Goal: Task Accomplishment & Management: Complete application form

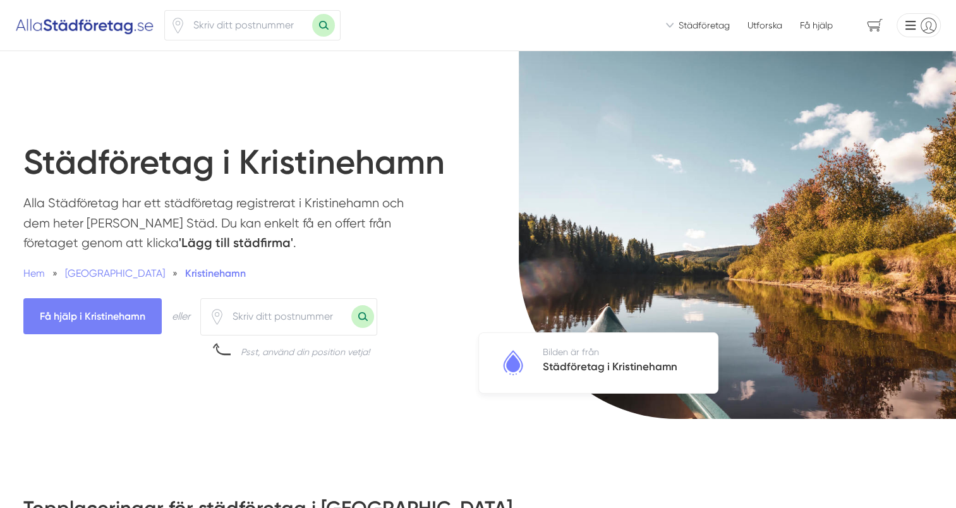
click at [717, 25] on span "Städföretag" at bounding box center [704, 25] width 51 height 13
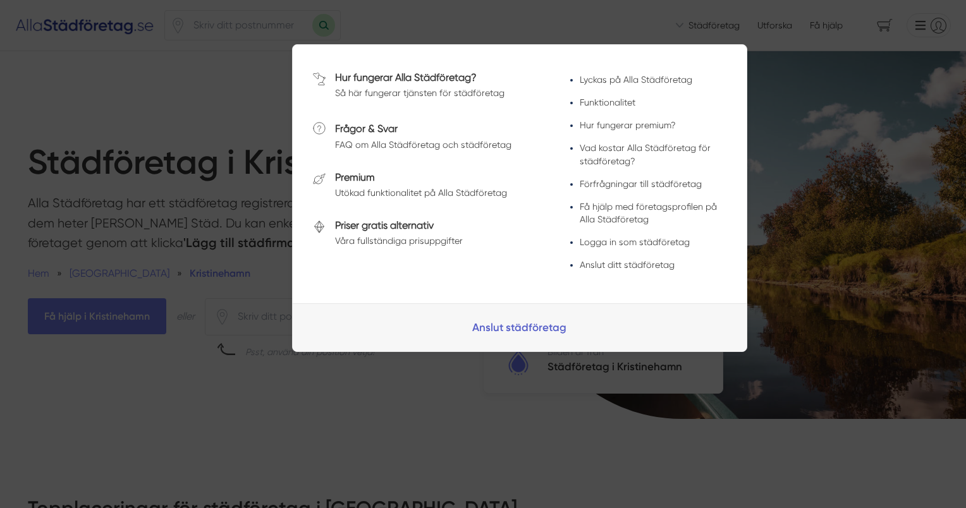
click at [519, 329] on link "Anslut städföretag" at bounding box center [520, 327] width 454 height 48
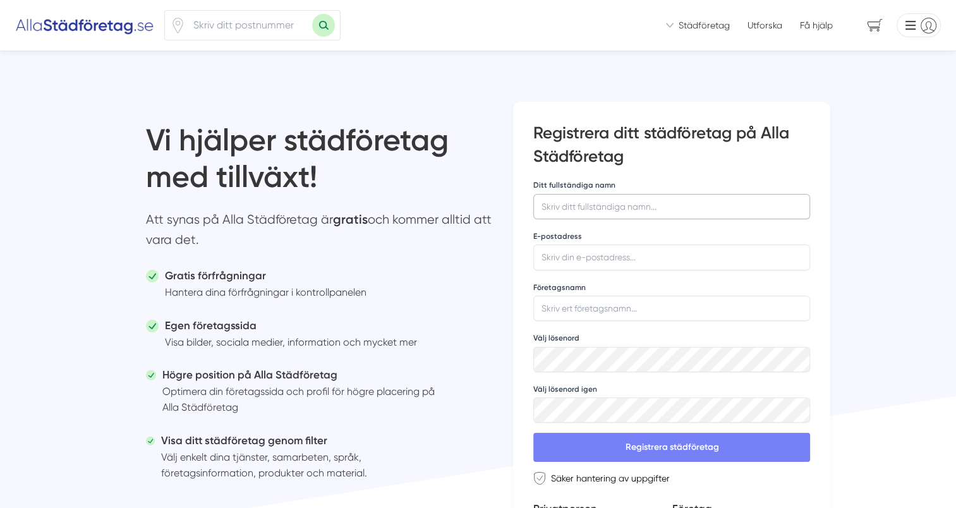
click at [642, 206] on input "Ditt fullständiga namn" at bounding box center [672, 206] width 277 height 25
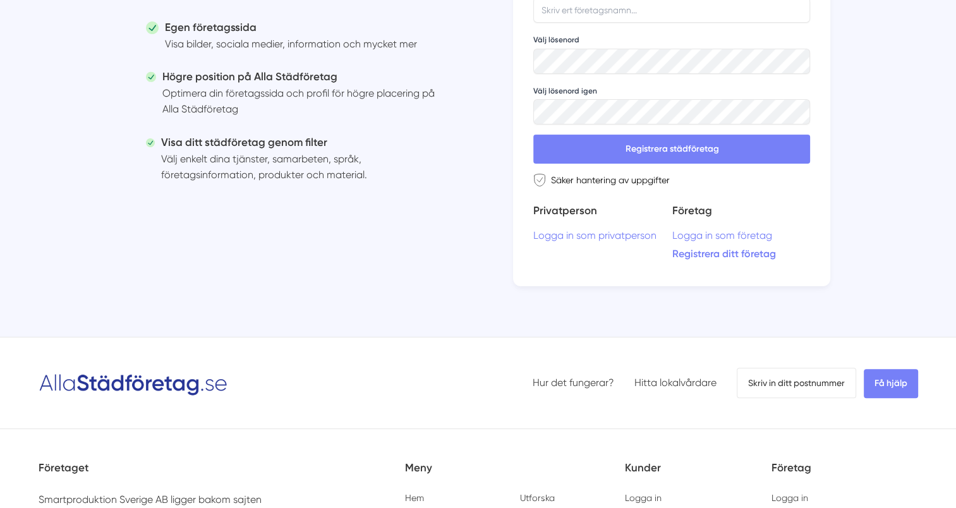
scroll to position [316, 0]
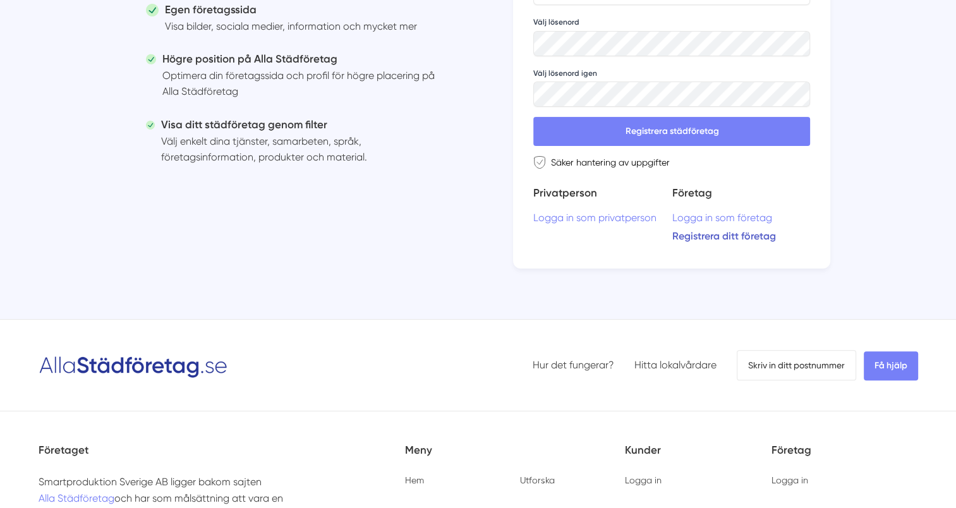
click at [709, 235] on link "Registrera ditt företag" at bounding box center [741, 236] width 138 height 12
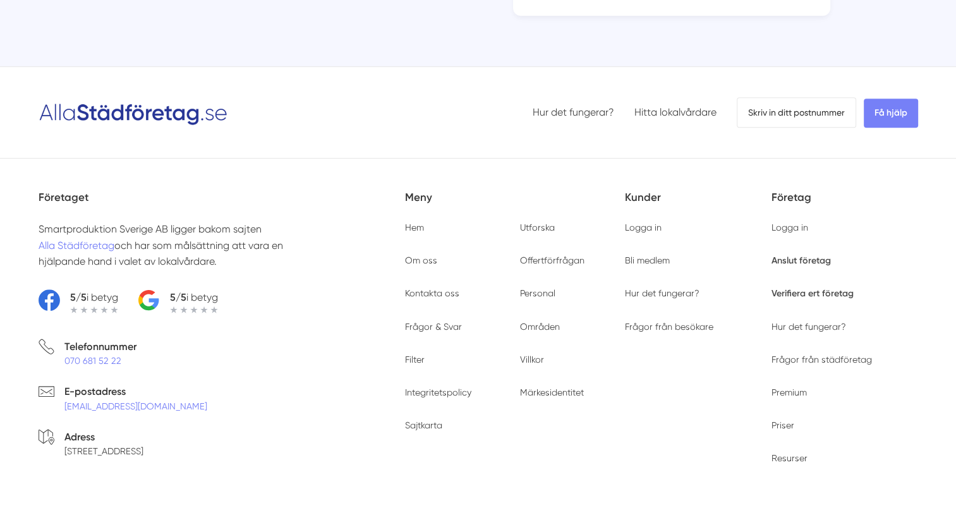
scroll to position [632, 0]
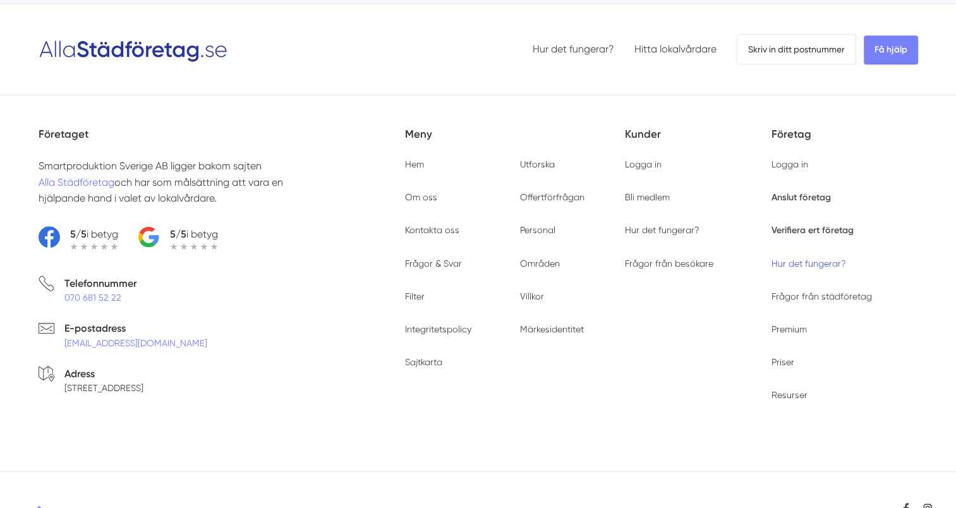
click at [803, 263] on link "Hur det fungerar?" at bounding box center [809, 264] width 75 height 10
